Goal: Task Accomplishment & Management: Manage account settings

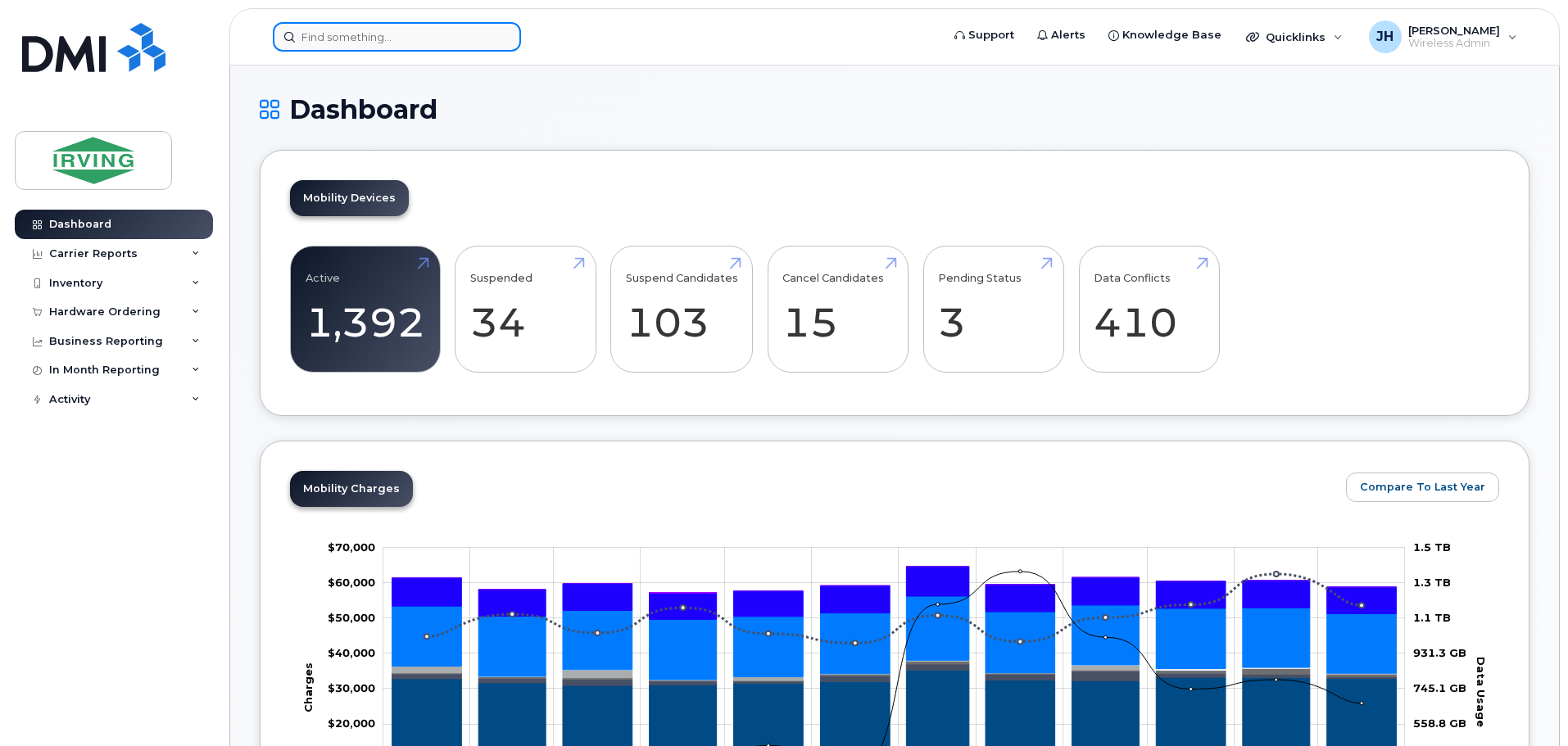
click at [406, 42] on input at bounding box center [396, 37] width 248 height 29
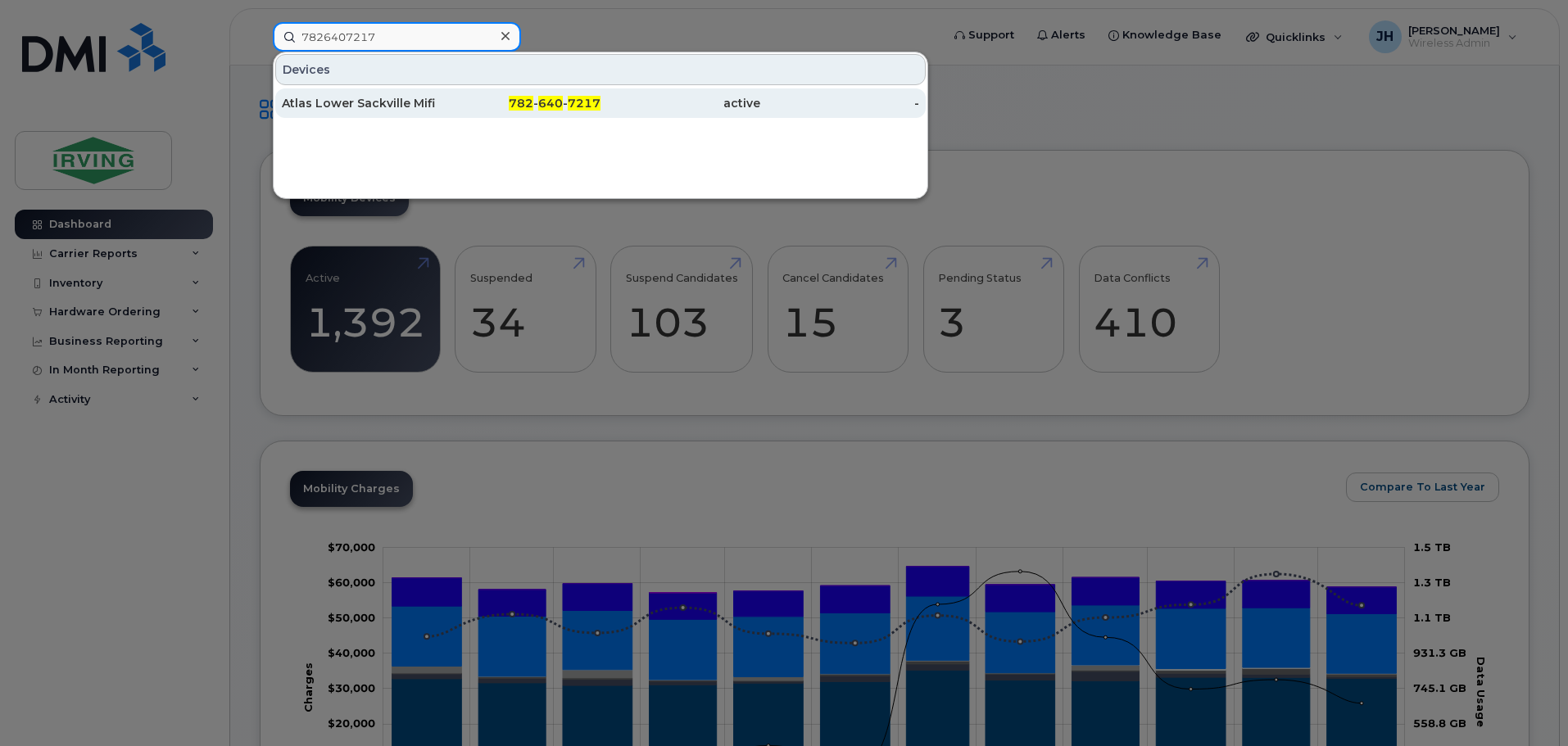
type input "7826407217"
click at [391, 99] on div "Atlas Lower Sackville Mifi" at bounding box center [361, 103] width 160 height 17
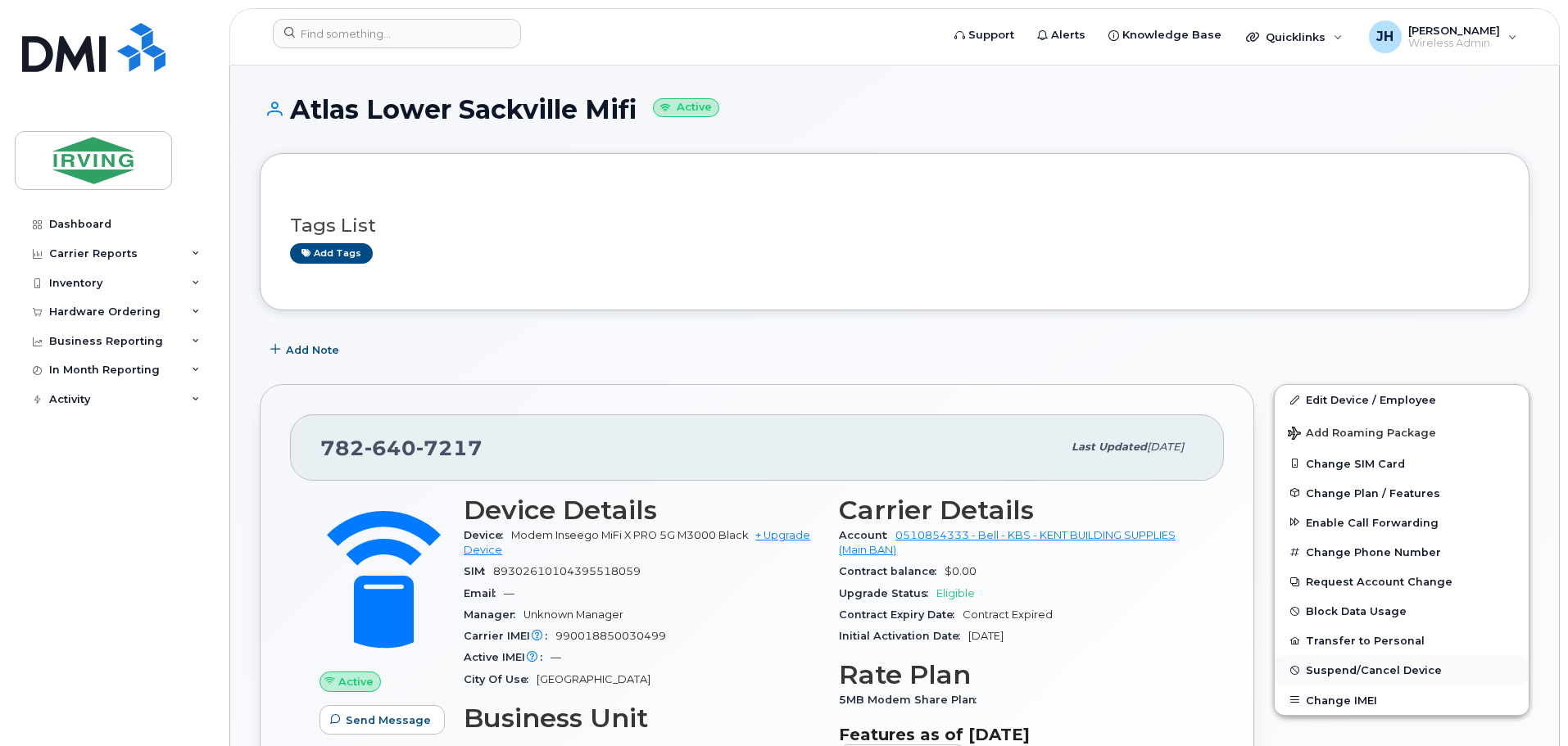
click at [1375, 671] on span "Suspend/Cancel Device" at bounding box center [1374, 671] width 136 height 13
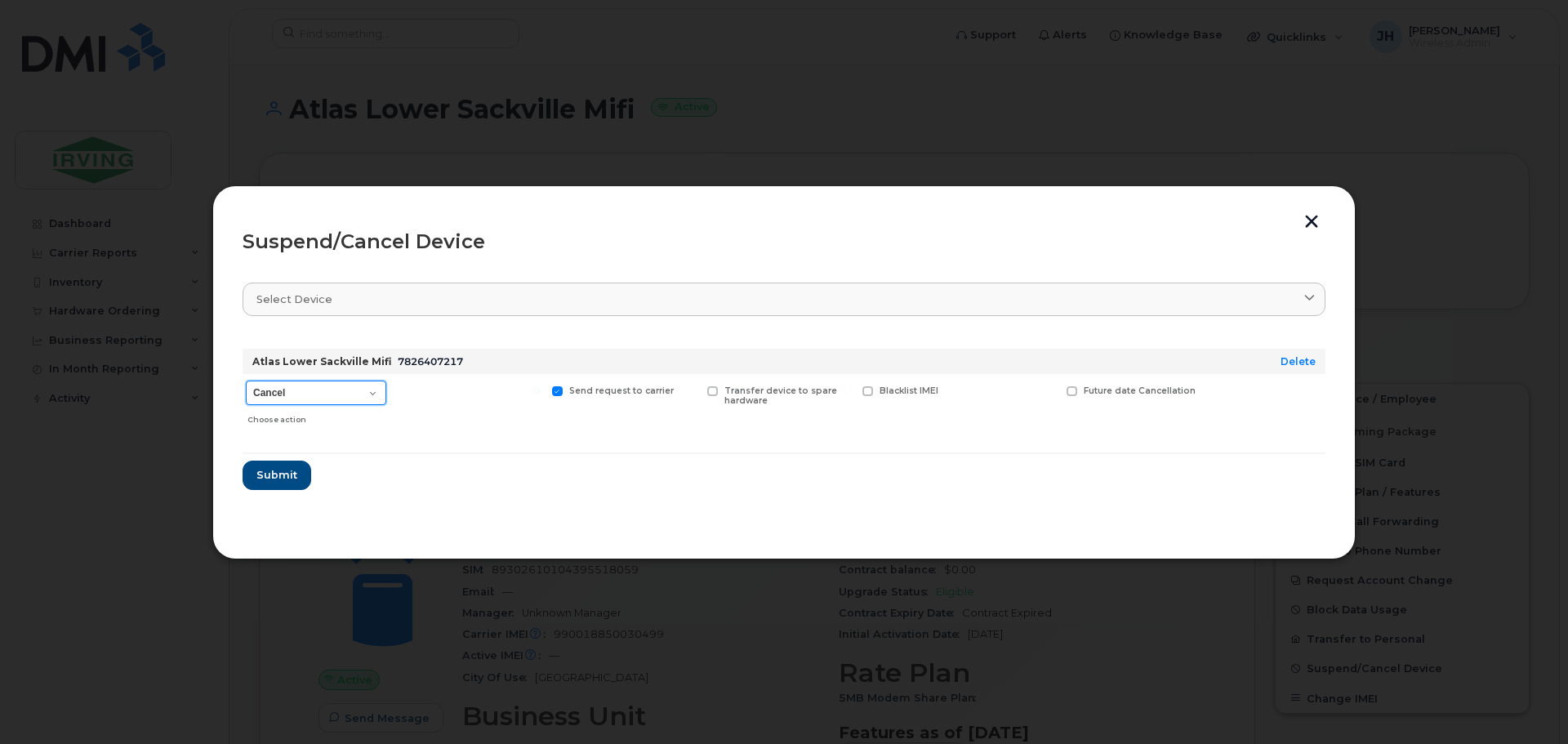
click at [371, 391] on select "Cancel Suspend - Extend Suspension Suspend - Reduced Rate Suspend - Full Rate S…" at bounding box center [317, 392] width 141 height 24
select select "[object Object]"
click at [246, 380] on select "Cancel Suspend - Extend Suspension Suspend - Reduced Rate Suspend - Full Rate S…" at bounding box center [317, 392] width 141 height 24
click at [281, 478] on span "Submit" at bounding box center [277, 475] width 41 height 16
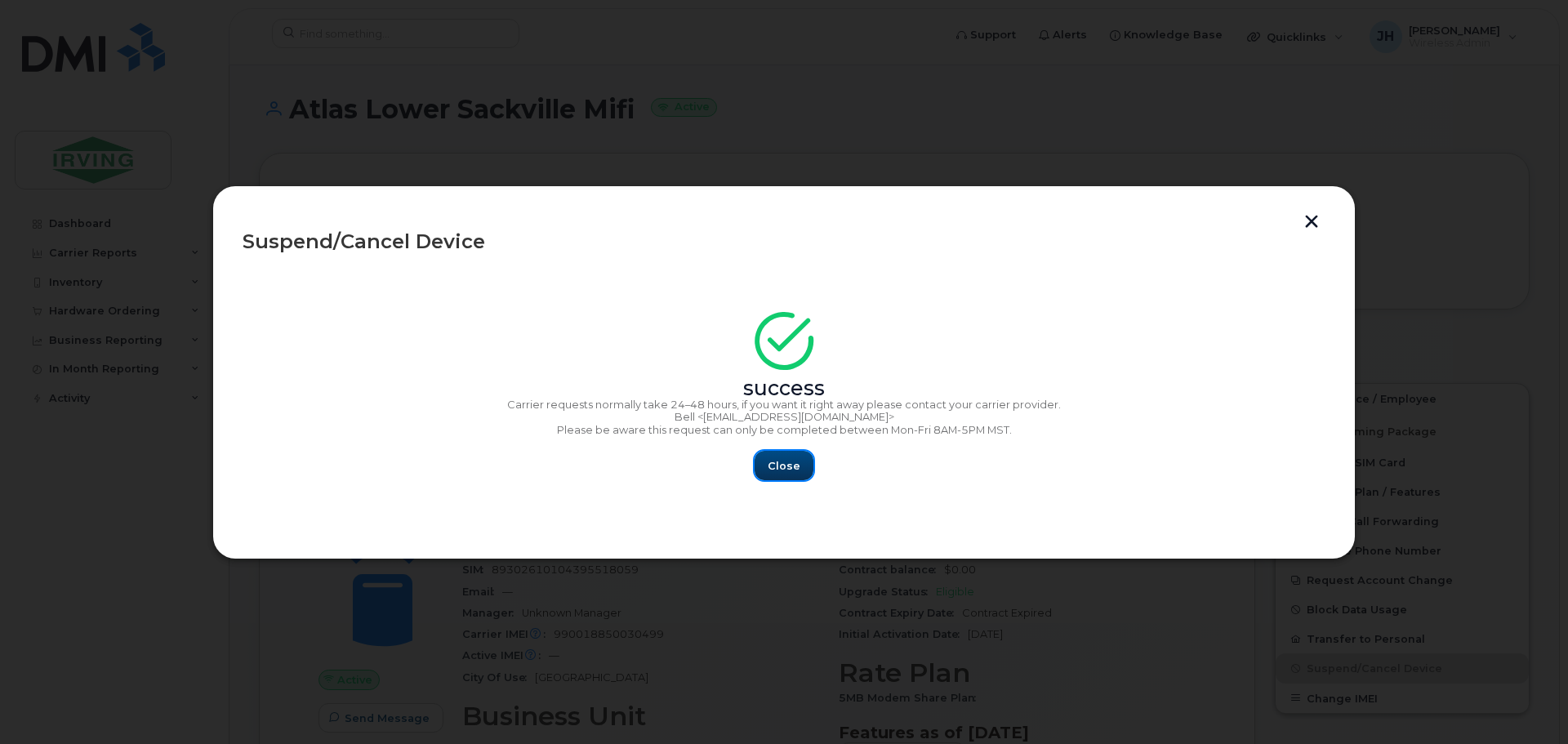
click at [796, 474] on span "Close" at bounding box center [783, 466] width 32 height 16
